Goal: Task Accomplishment & Management: Manage account settings

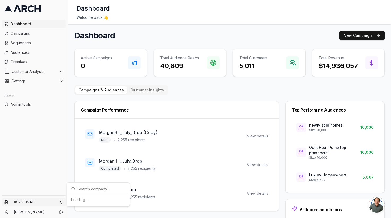
click at [43, 205] on html "Dashboard Campaigns Sequences Audiences Creatives Customer Analysis Settings Ad…" at bounding box center [195, 109] width 391 height 218
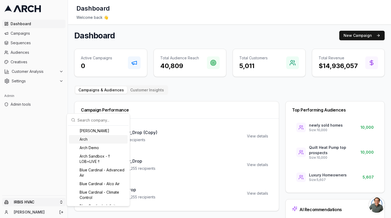
click at [95, 143] on div "Arch" at bounding box center [98, 139] width 59 height 8
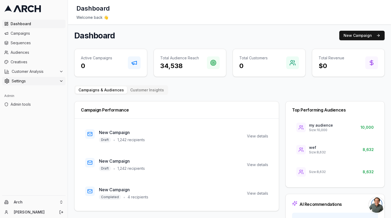
click at [29, 79] on span "Settings" at bounding box center [34, 80] width 45 height 5
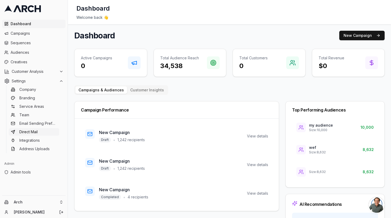
click at [32, 130] on span "Direct Mail" at bounding box center [28, 131] width 18 height 5
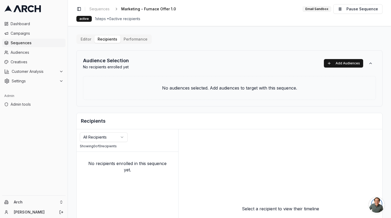
click at [194, 70] on div "Audience Selection No recipients enrolled yet Add Audiences No audiences select…" at bounding box center [229, 78] width 306 height 56
